Goal: Check status: Check status

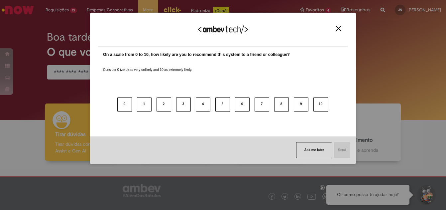
click at [338, 28] on img "Close" at bounding box center [338, 28] width 5 height 5
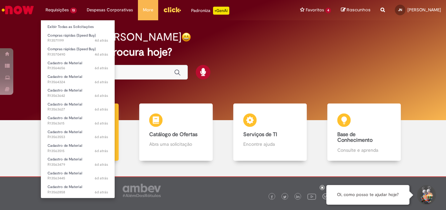
click at [72, 9] on li "Requisições 13 Exibir Todas as Solicitações Compras rápidas (Speed Buy) 4d atrá…" at bounding box center [61, 10] width 41 height 20
click at [79, 25] on link "Exibir Todas as Solicitações" at bounding box center [78, 26] width 74 height 7
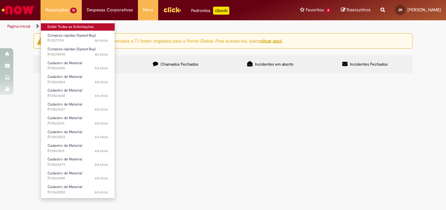
click at [63, 27] on link "Exibir Todas as Solicitações" at bounding box center [78, 26] width 74 height 7
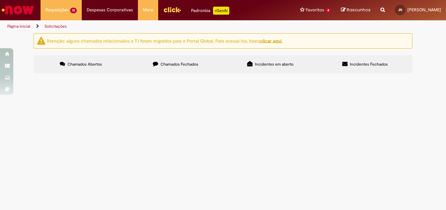
click at [17, 36] on div "Atenção: alguns chamados relacionados a T.I foram migrados para o Portal Global…" at bounding box center [223, 54] width 446 height 42
click at [0, 0] on span "R13570490" at bounding box center [0, 0] width 0 height 0
